Goal: Task Accomplishment & Management: Manage account settings

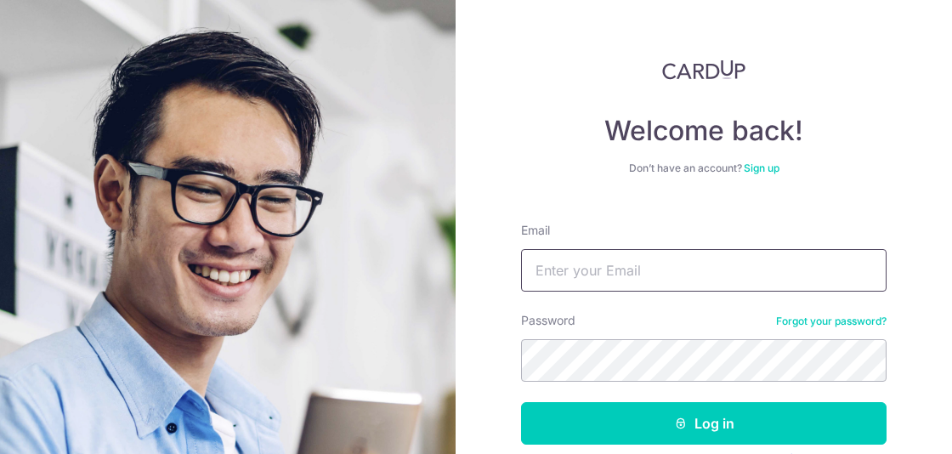
click at [635, 269] on input "Email" at bounding box center [704, 270] width 366 height 43
type input "[EMAIL_ADDRESS][DOMAIN_NAME]"
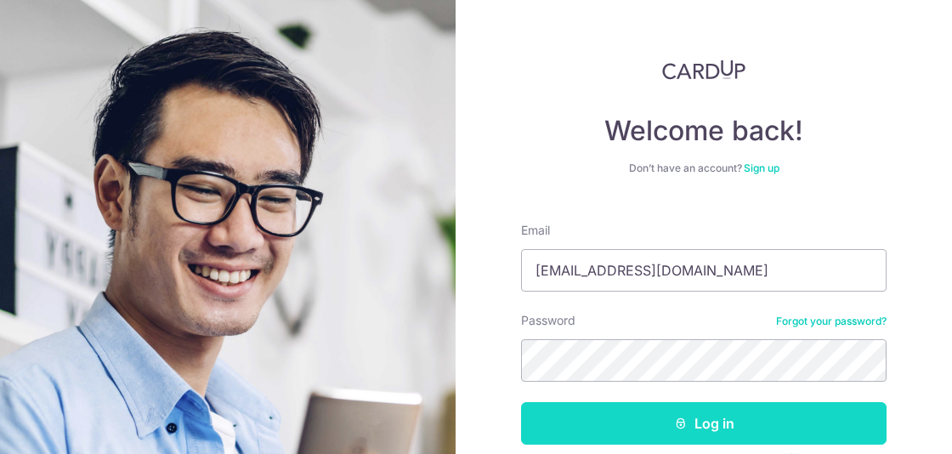
click at [657, 436] on button "Log in" at bounding box center [704, 423] width 366 height 43
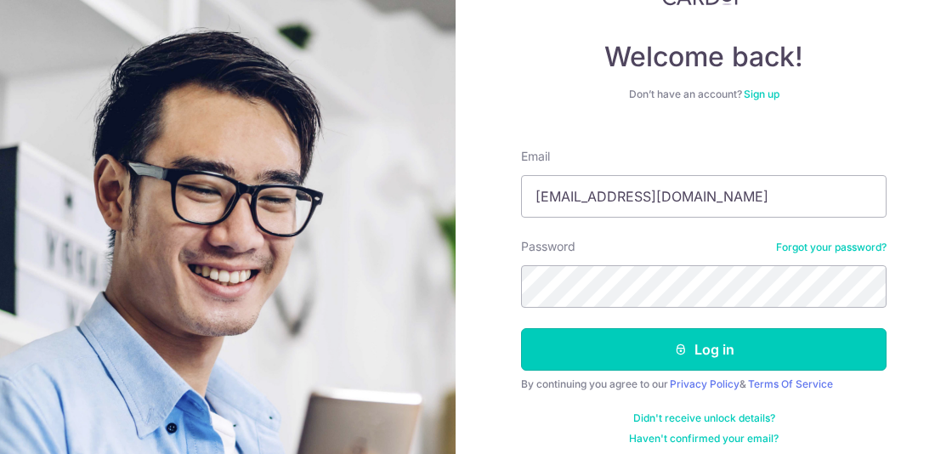
scroll to position [86, 0]
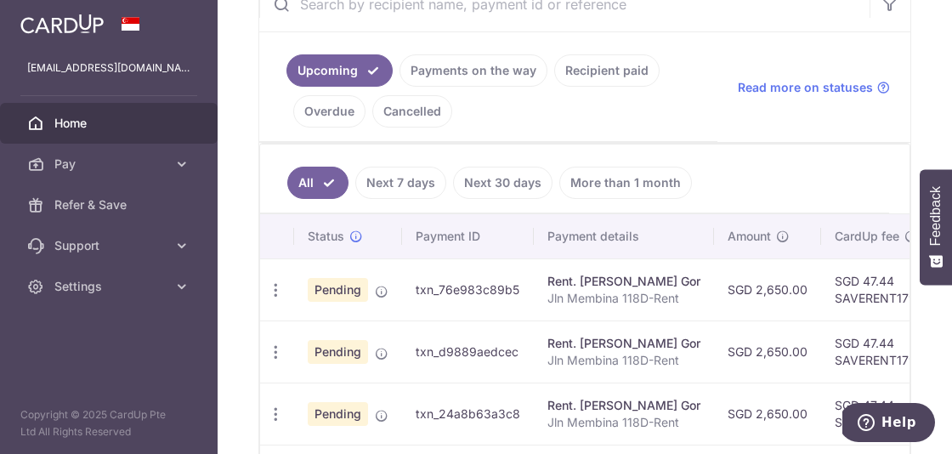
scroll to position [396, 0]
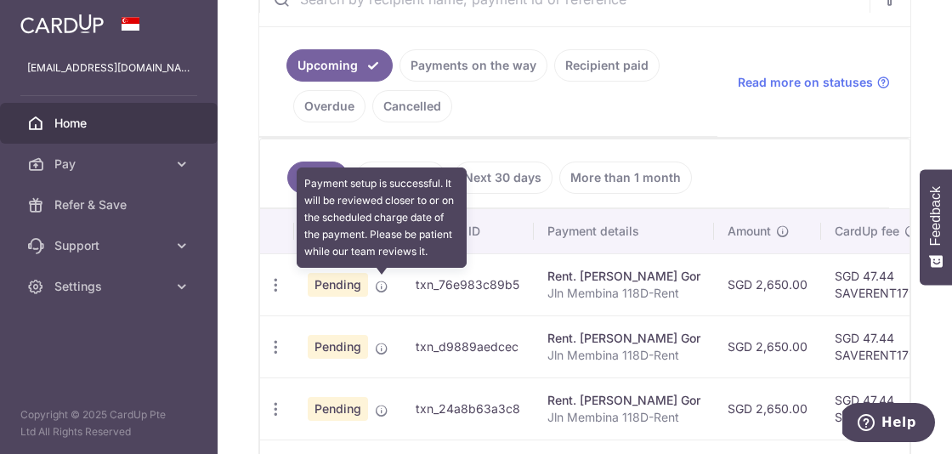
click at [382, 289] on icon at bounding box center [382, 287] width 14 height 14
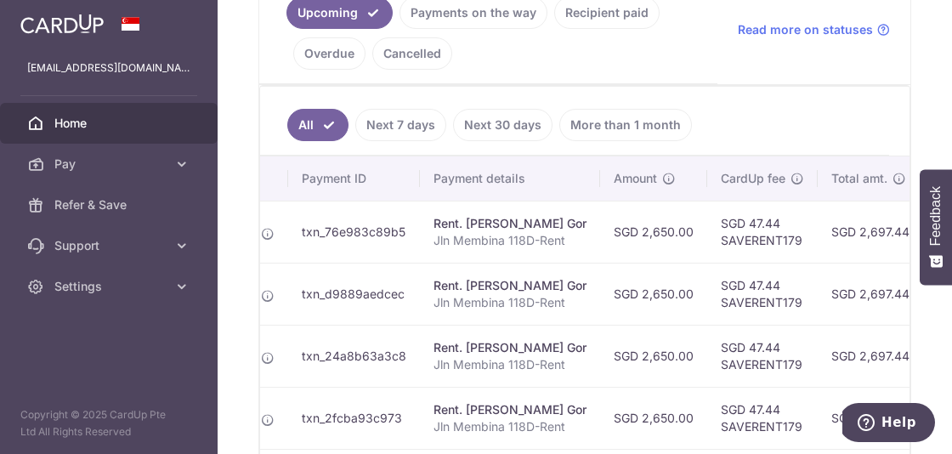
scroll to position [0, 0]
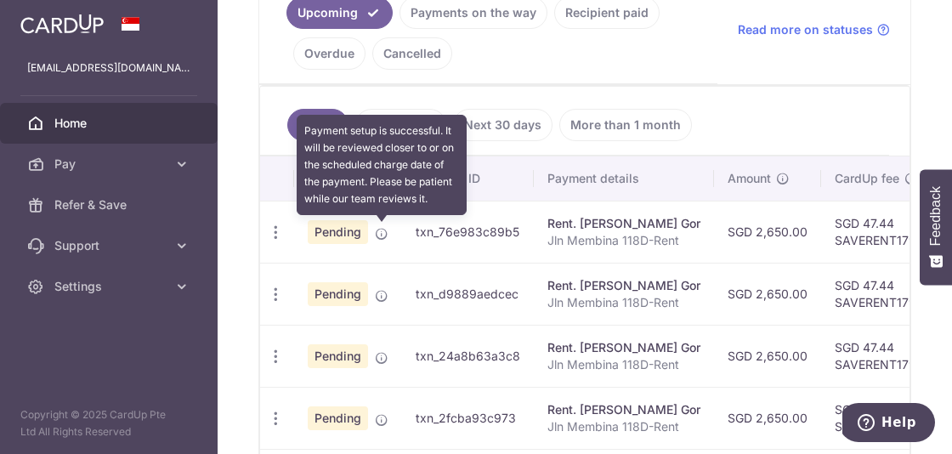
click at [375, 232] on icon at bounding box center [382, 234] width 14 height 14
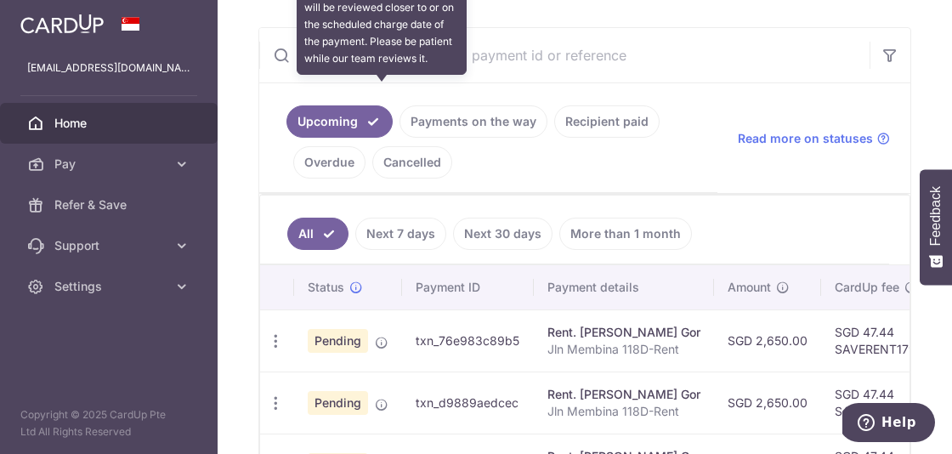
scroll to position [243, 0]
